Goal: Task Accomplishment & Management: Use online tool/utility

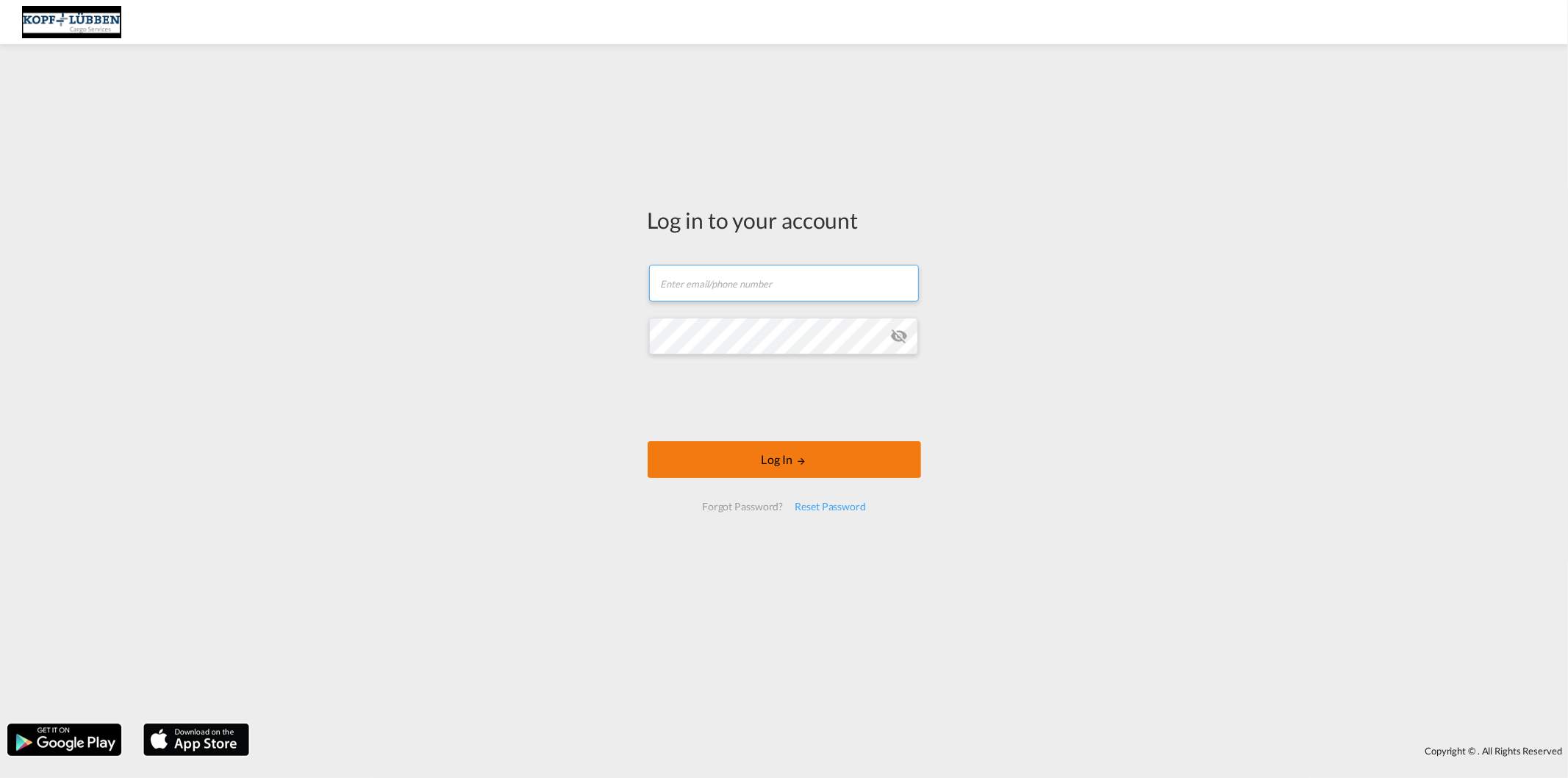
type input "[PERSON_NAME][EMAIL_ADDRESS][PERSON_NAME][DOMAIN_NAME]"
click at [748, 451] on button "Log In" at bounding box center [784, 459] width 274 height 36
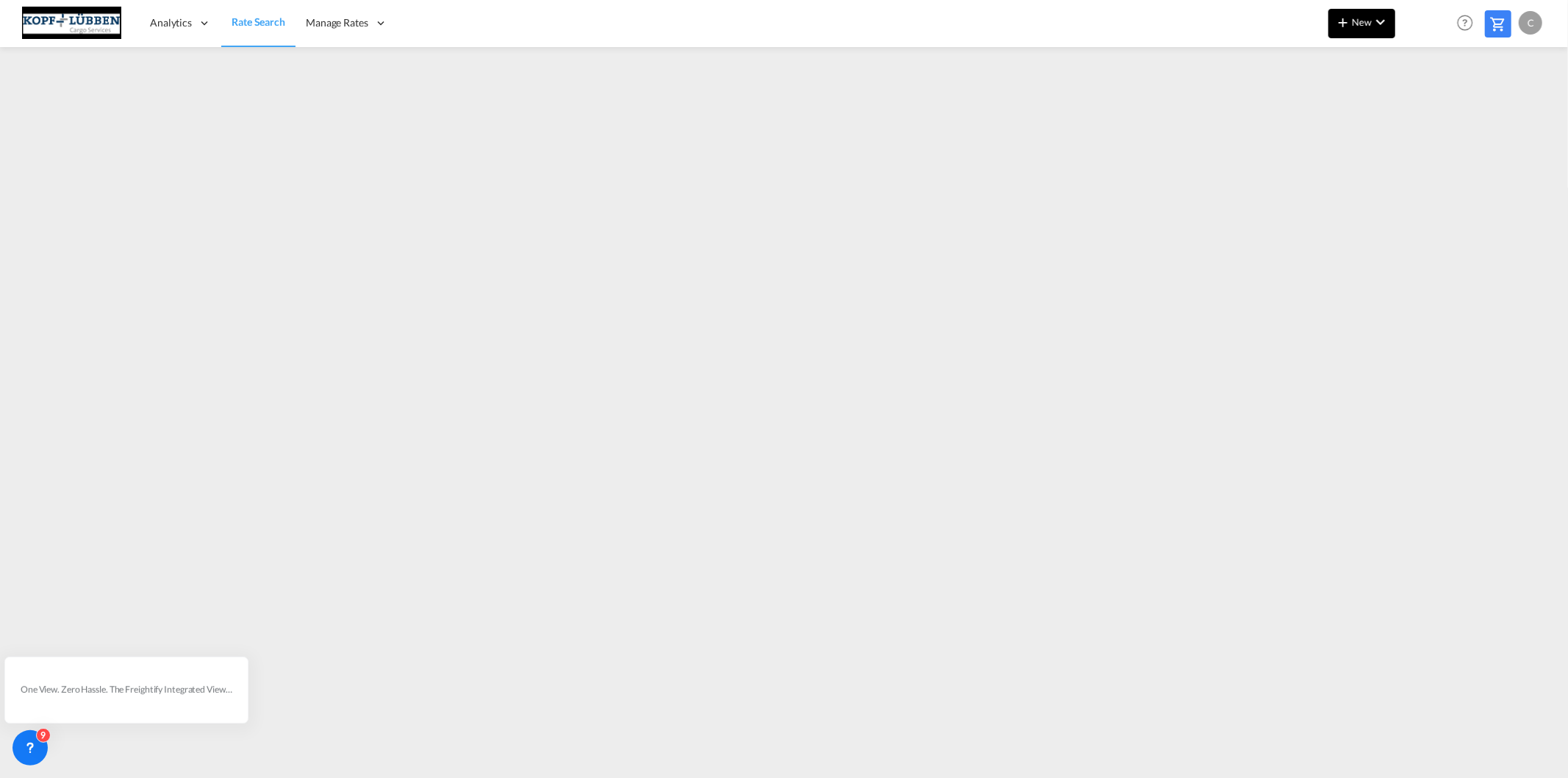
click at [1363, 19] on span "New" at bounding box center [1362, 21] width 56 height 12
click at [1431, 106] on span "Ratesheet" at bounding box center [1422, 109] width 16 height 29
